Goal: Information Seeking & Learning: Learn about a topic

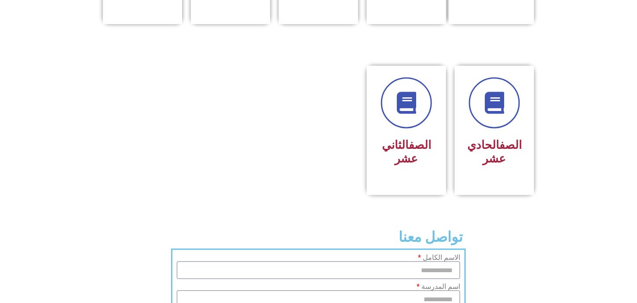
scroll to position [484, 0]
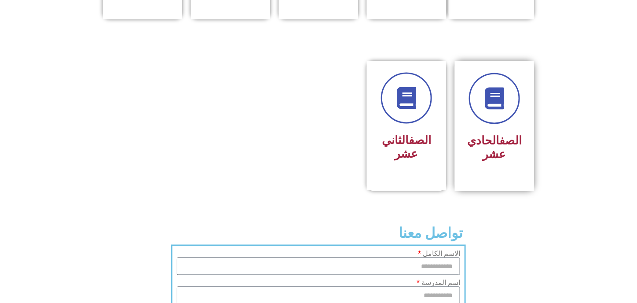
click at [514, 153] on div "الصف الحادي عشر" at bounding box center [494, 126] width 79 height 130
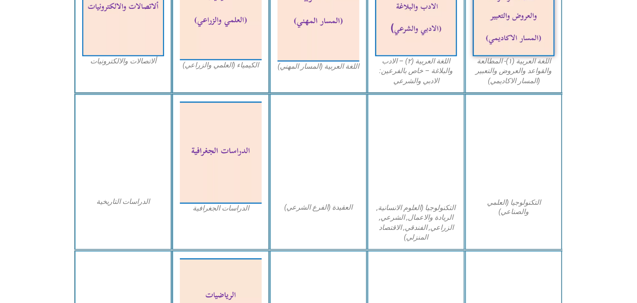
scroll to position [264, 0]
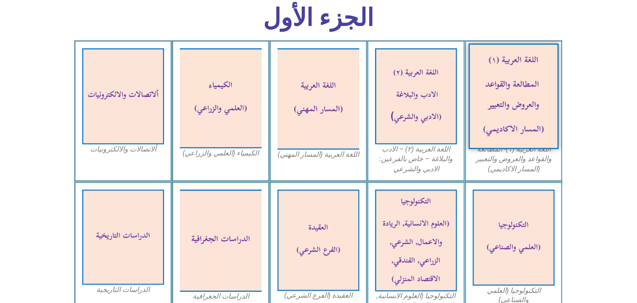
click at [507, 115] on img at bounding box center [514, 97] width 90 height 106
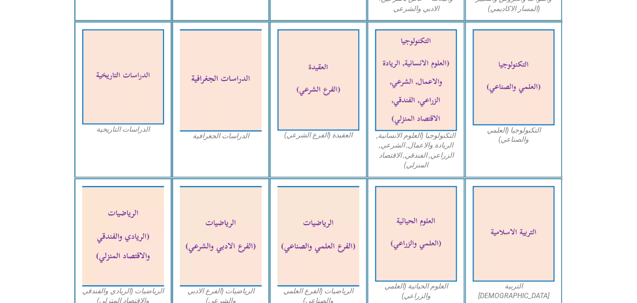
scroll to position [440, 0]
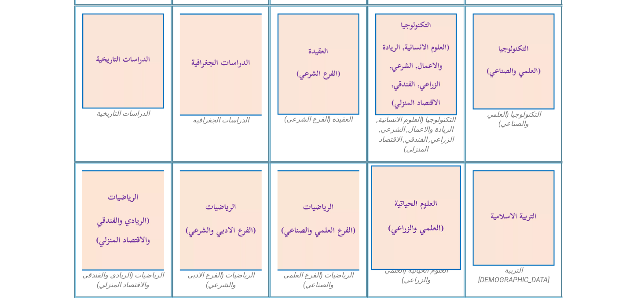
click at [421, 201] on img at bounding box center [416, 218] width 90 height 105
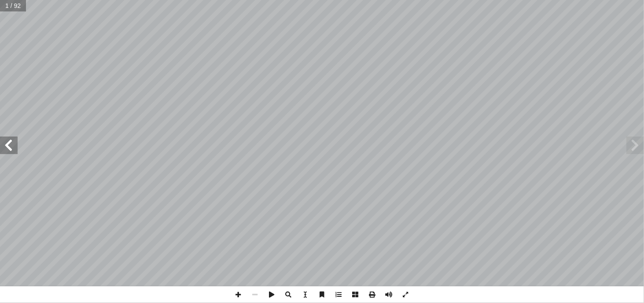
click at [632, 145] on span at bounding box center [635, 145] width 18 height 18
click at [9, 151] on span at bounding box center [9, 145] width 18 height 18
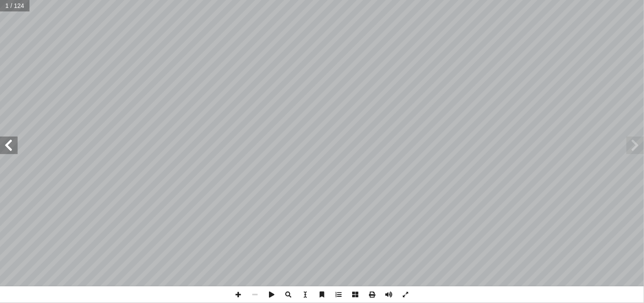
click at [13, 147] on span at bounding box center [9, 145] width 18 height 18
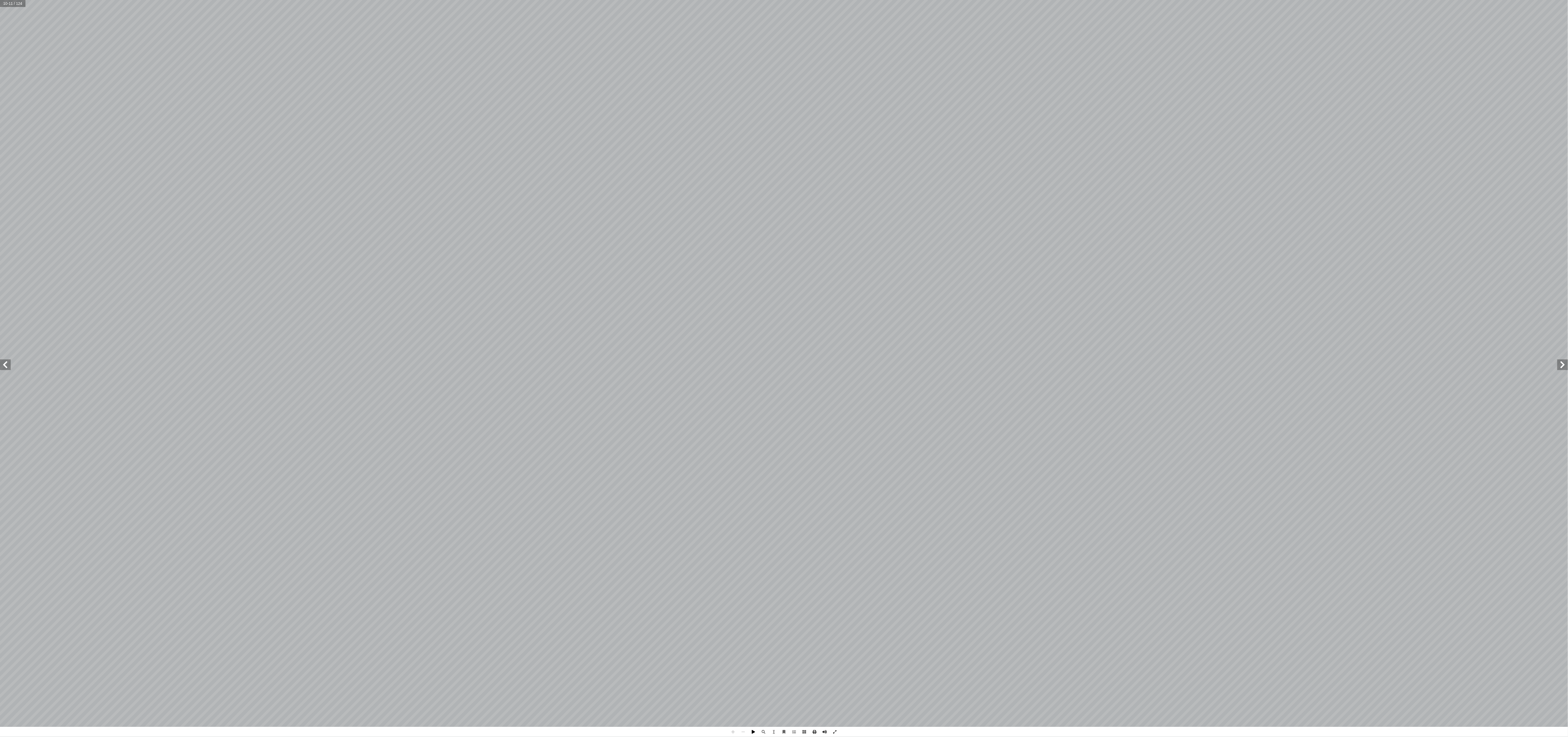
click at [391, 184] on span at bounding box center [754, 732] width 10 height 10
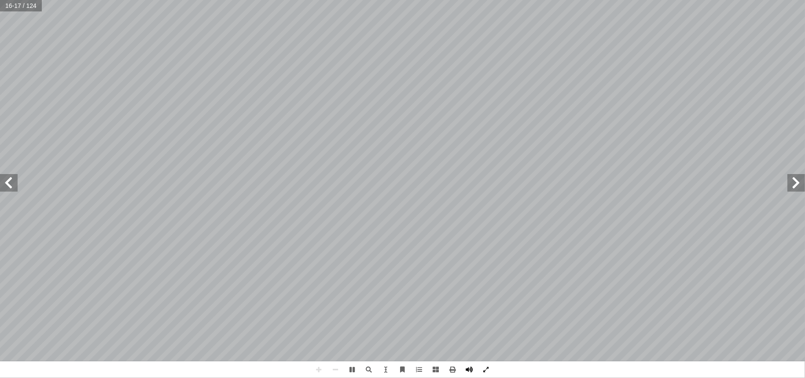
click at [469, 302] on span at bounding box center [469, 370] width 17 height 17
click at [349, 302] on span at bounding box center [352, 370] width 17 height 17
click at [643, 187] on span at bounding box center [796, 183] width 18 height 18
click at [643, 186] on span at bounding box center [796, 183] width 18 height 18
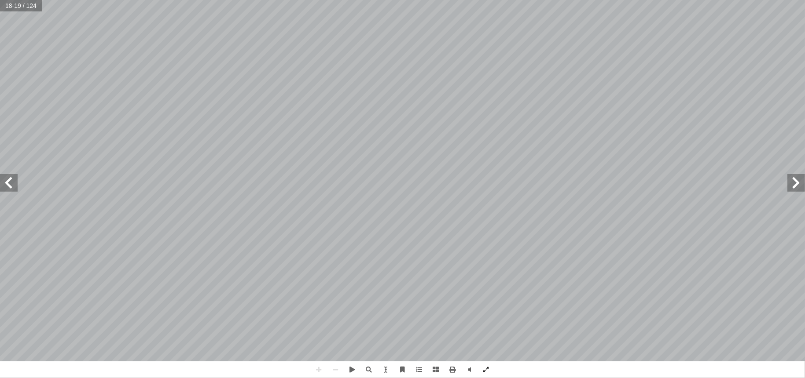
click at [643, 186] on span at bounding box center [796, 183] width 18 height 18
click at [9, 183] on span at bounding box center [9, 183] width 18 height 18
click at [5, 182] on span at bounding box center [9, 183] width 18 height 18
click at [643, 191] on span at bounding box center [796, 183] width 18 height 18
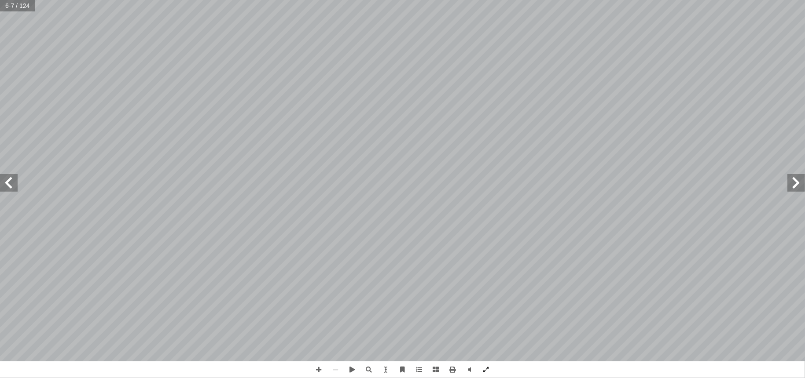
click at [8, 184] on span at bounding box center [9, 183] width 18 height 18
click at [9, 185] on span at bounding box center [9, 183] width 18 height 18
click at [643, 185] on span at bounding box center [796, 183] width 18 height 18
click at [6, 181] on span at bounding box center [9, 183] width 18 height 18
click at [643, 185] on span at bounding box center [796, 183] width 18 height 18
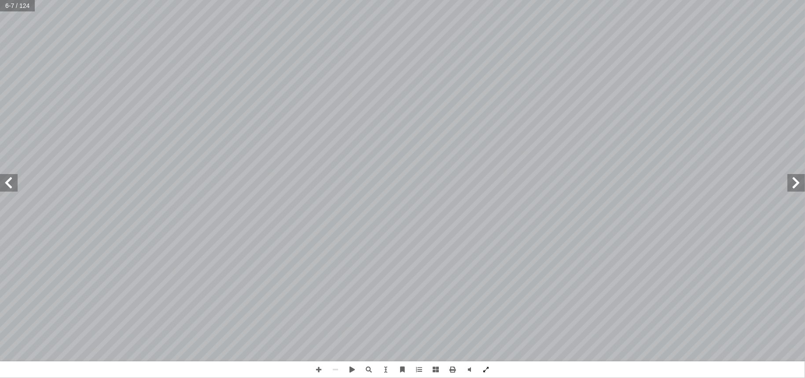
click at [11, 187] on span at bounding box center [9, 183] width 18 height 18
